Goal: Navigation & Orientation: Find specific page/section

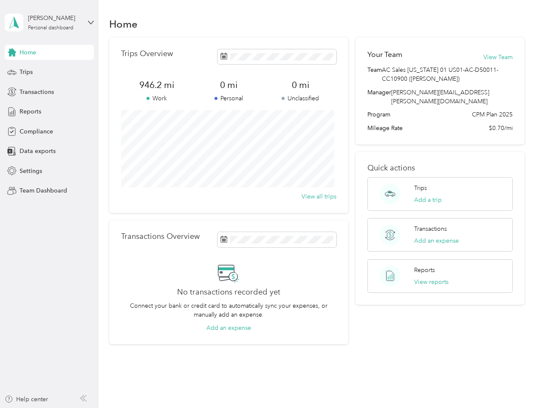
click at [269, 204] on div "Trips Overview 946.2 mi Work 0 mi Personal 0 mi Unclassified View all trips" at bounding box center [228, 124] width 239 height 175
click at [49, 23] on div "[PERSON_NAME]" at bounding box center [54, 18] width 53 height 9
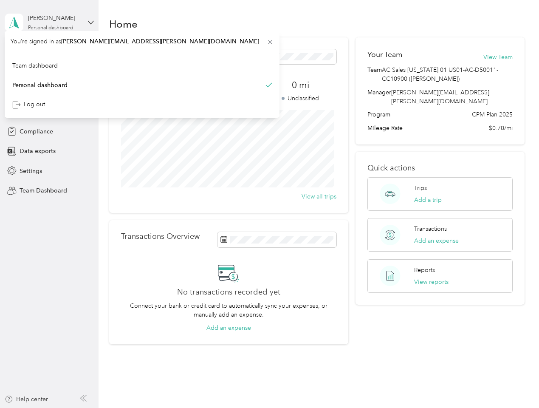
click at [49, 52] on div "You’re signed in as [PERSON_NAME][EMAIL_ADDRESS][PERSON_NAME][DOMAIN_NAME] Team…" at bounding box center [142, 74] width 275 height 87
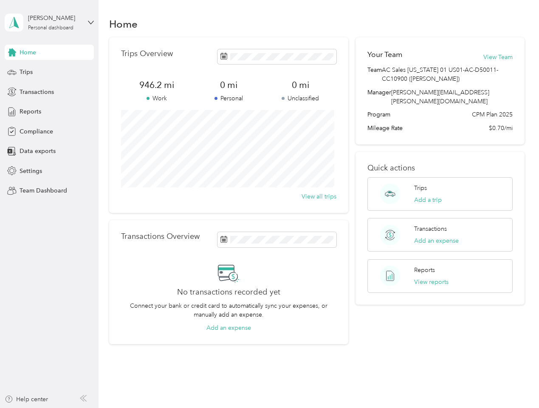
click at [12, 52] on div "You’re signed in as [PERSON_NAME][EMAIL_ADDRESS][PERSON_NAME][DOMAIN_NAME] Team…" at bounding box center [142, 74] width 275 height 87
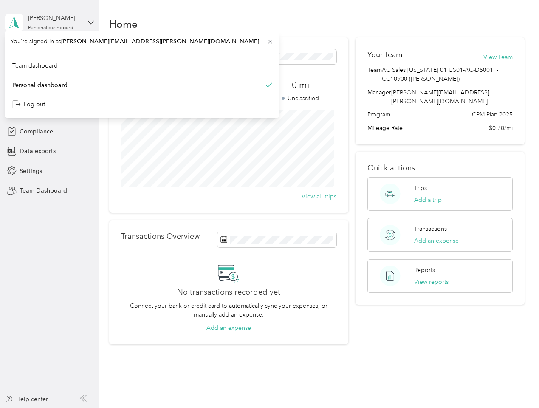
click at [49, 72] on div "Trips" at bounding box center [49, 72] width 89 height 15
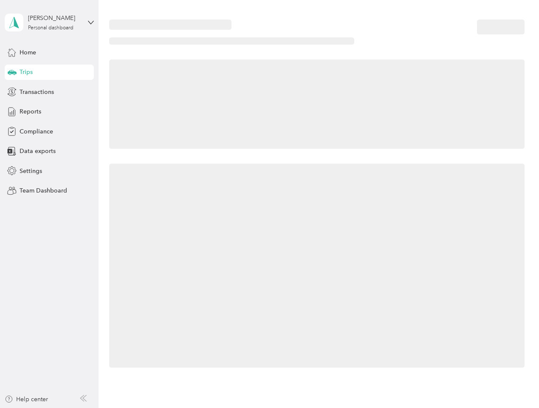
click at [12, 72] on icon at bounding box center [12, 72] width 9 height 4
click at [49, 92] on span "Transactions" at bounding box center [37, 91] width 34 height 9
click at [12, 92] on icon at bounding box center [11, 91] width 9 height 9
click at [49, 112] on div "Reports" at bounding box center [49, 111] width 89 height 15
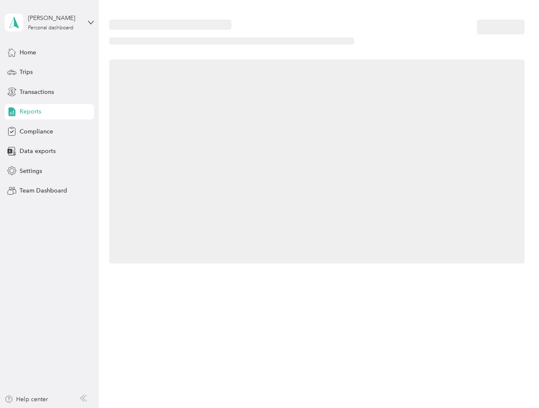
click at [12, 112] on icon at bounding box center [11, 111] width 9 height 9
